Goal: Task Accomplishment & Management: Manage account settings

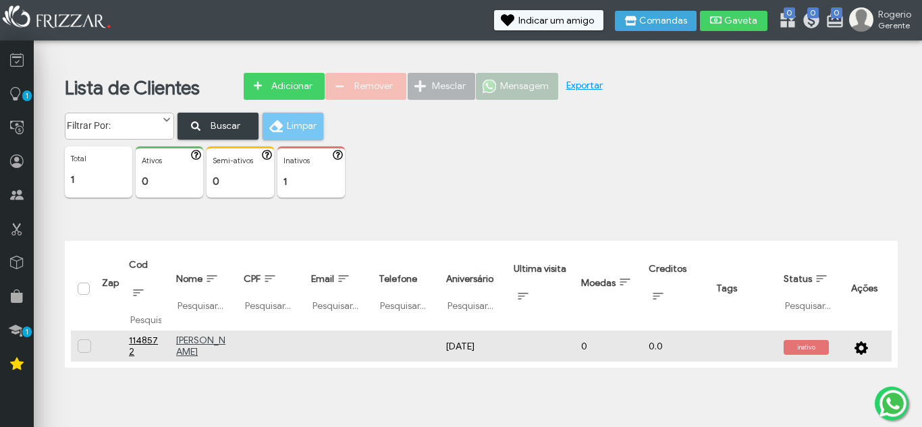
click at [861, 348] on span "button" at bounding box center [860, 345] width 13 height 13
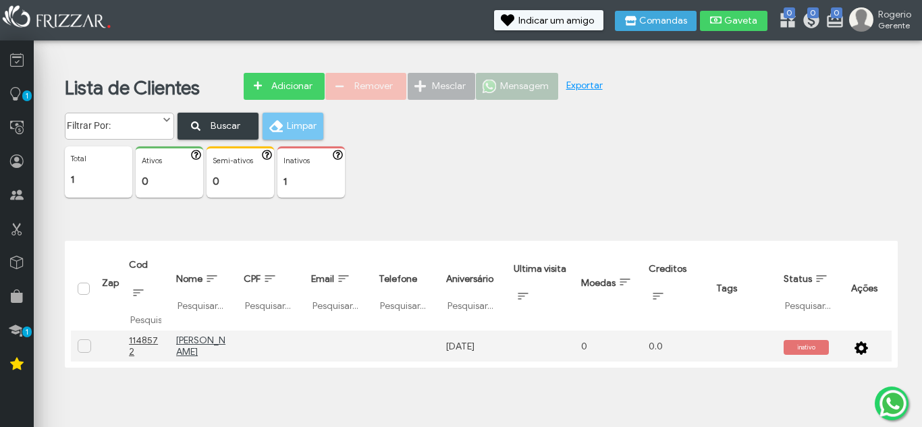
click at [687, 185] on div "Total 1 ui-button Ativos 0 ui-button Semi-ativos 0 ui-button Inativos 1" at bounding box center [491, 177] width 853 height 62
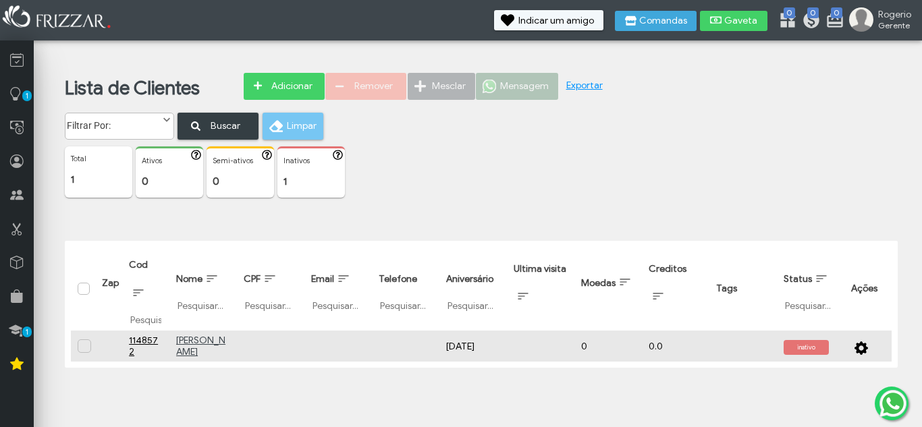
click at [859, 348] on span "button" at bounding box center [860, 345] width 13 height 13
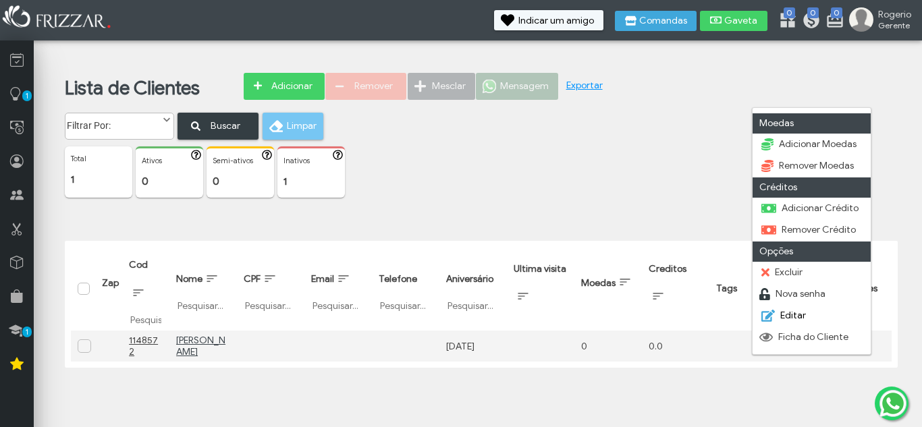
click at [788, 314] on span "Editar" at bounding box center [793, 315] width 26 height 11
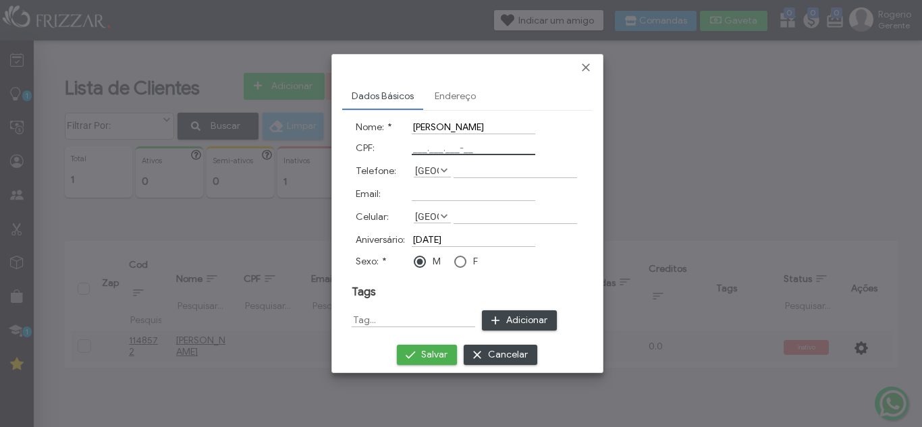
click at [433, 146] on input "CPF:" at bounding box center [474, 148] width 124 height 14
type input "007.007.007-70"
click at [442, 172] on span at bounding box center [443, 170] width 13 height 13
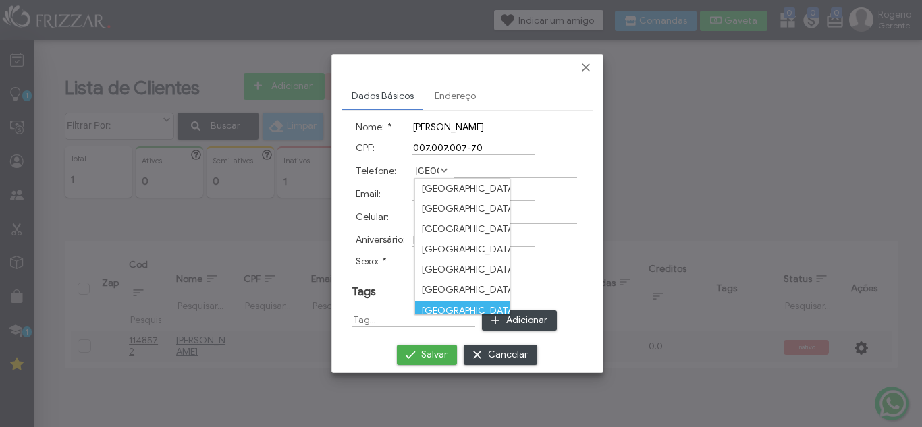
scroll to position [7, 0]
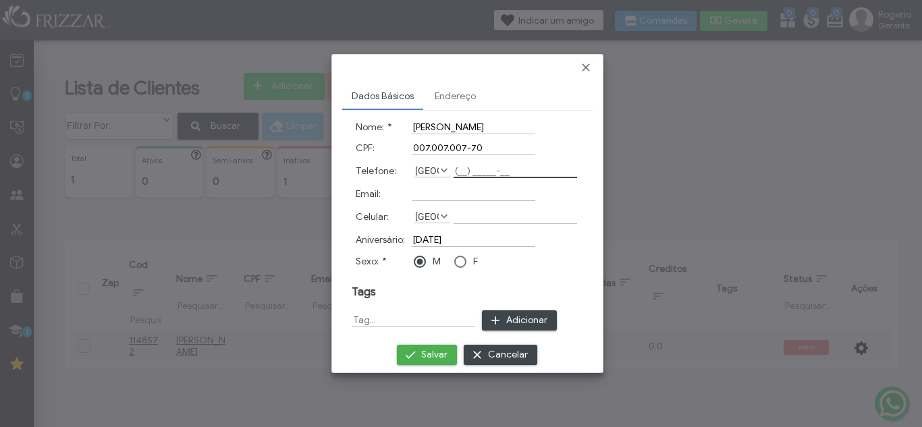
click at [461, 166] on input "Telefone:" at bounding box center [516, 171] width 124 height 14
type input "[PHONE_NUMBER]"
click at [425, 355] on span "Salvar" at bounding box center [434, 355] width 26 height 20
